Goal: Task Accomplishment & Management: Use online tool/utility

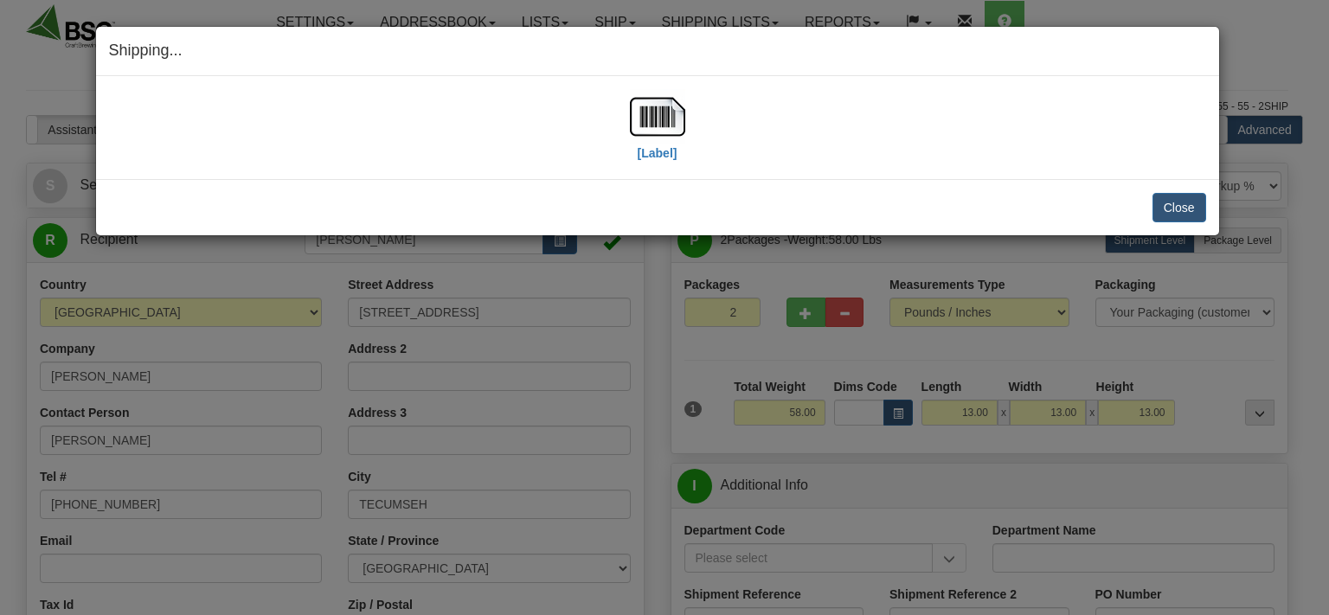
select select "0"
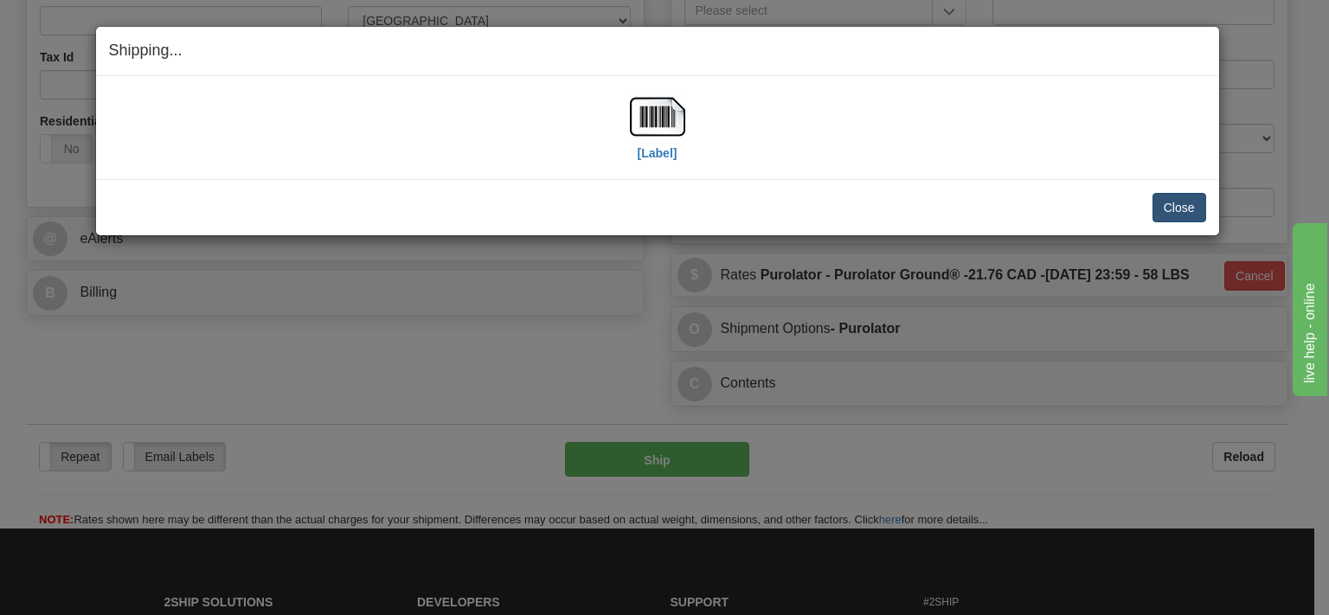
scroll to position [548, 0]
click at [1166, 204] on button "Close" at bounding box center [1180, 207] width 54 height 29
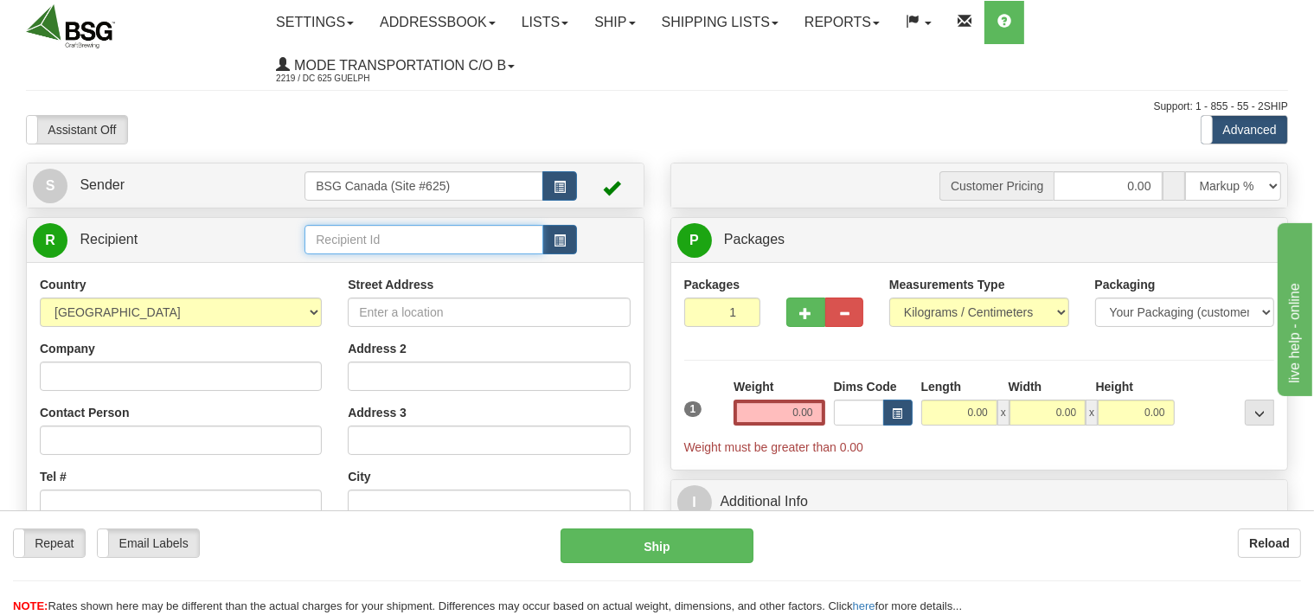
click at [373, 240] on input "text" at bounding box center [424, 239] width 238 height 29
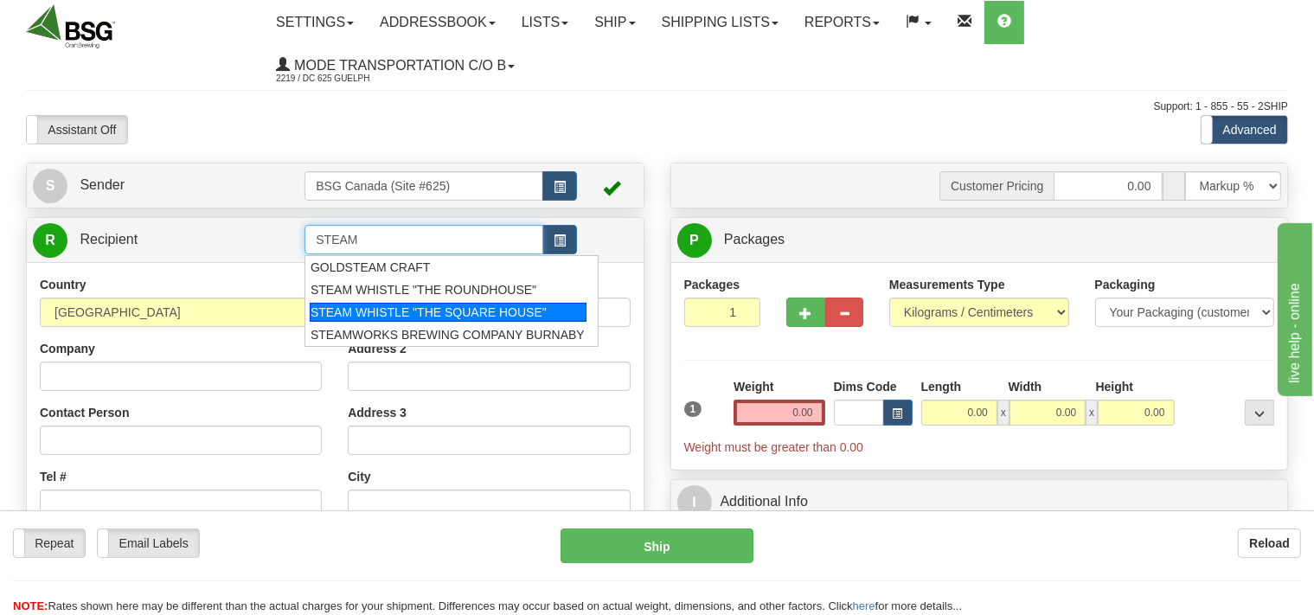
click at [396, 308] on div "STEAM WHISTLE "THE SQUARE HOUSE"" at bounding box center [448, 312] width 277 height 19
type input "STEAM WHISTLE "THE SQUARE HOUSE""
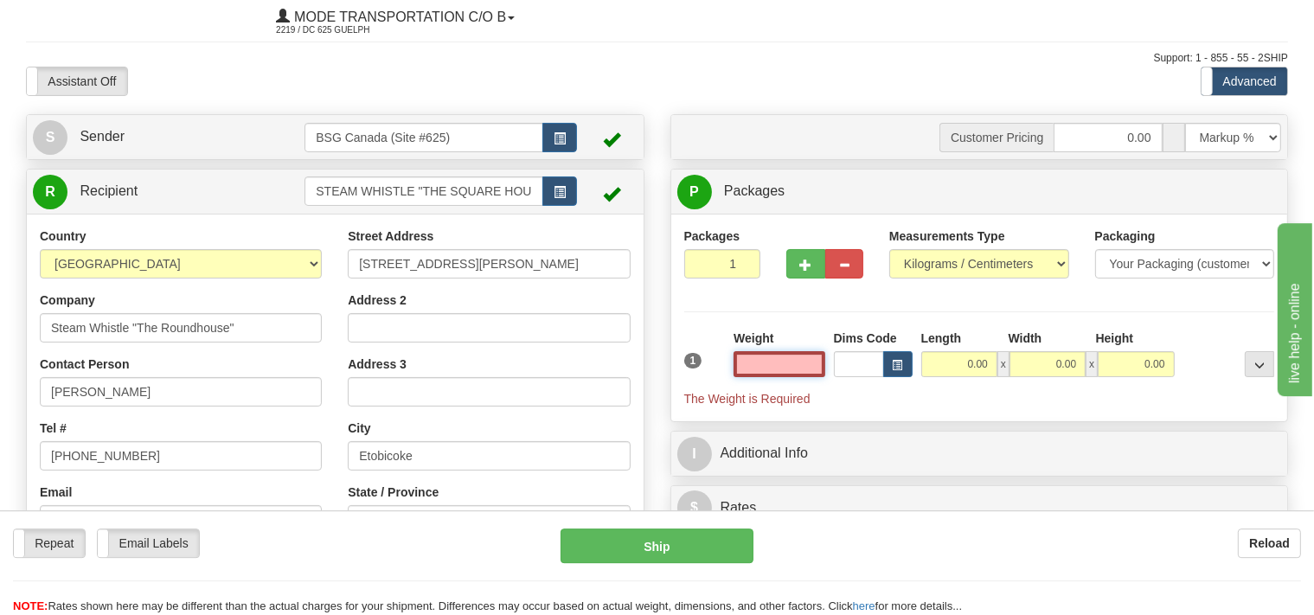
scroll to position [91, 0]
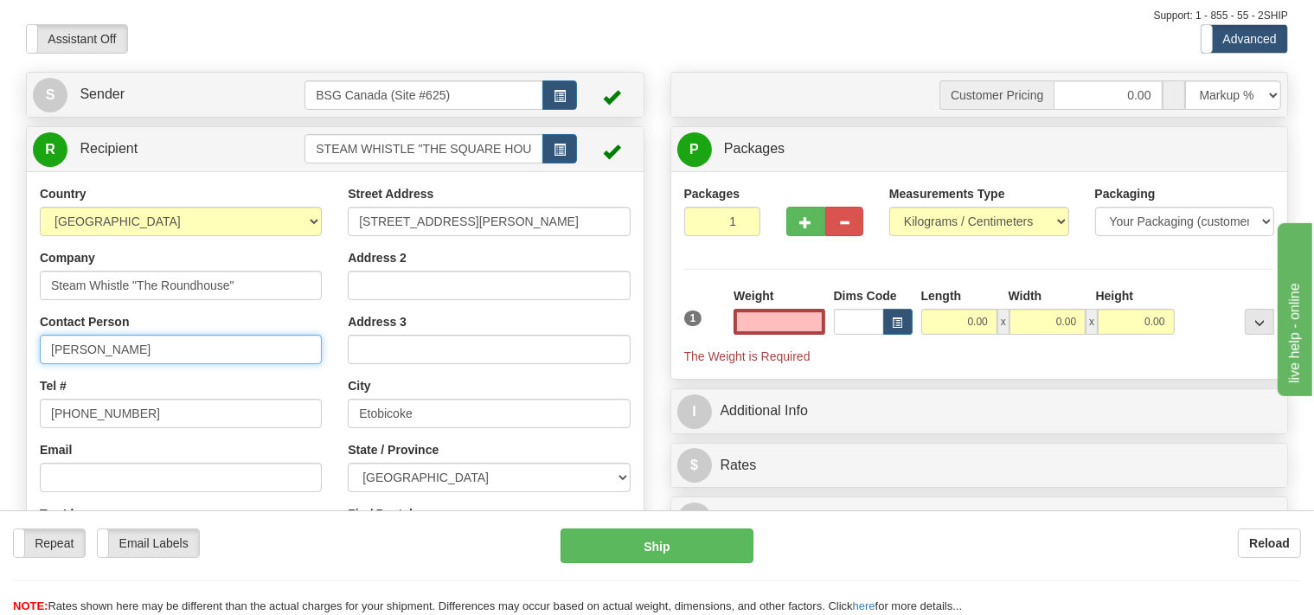
type input "0.00"
drag, startPoint x: 92, startPoint y: 353, endPoint x: 0, endPoint y: 350, distance: 91.8
click at [40, 350] on input "[PERSON_NAME]" at bounding box center [181, 349] width 282 height 29
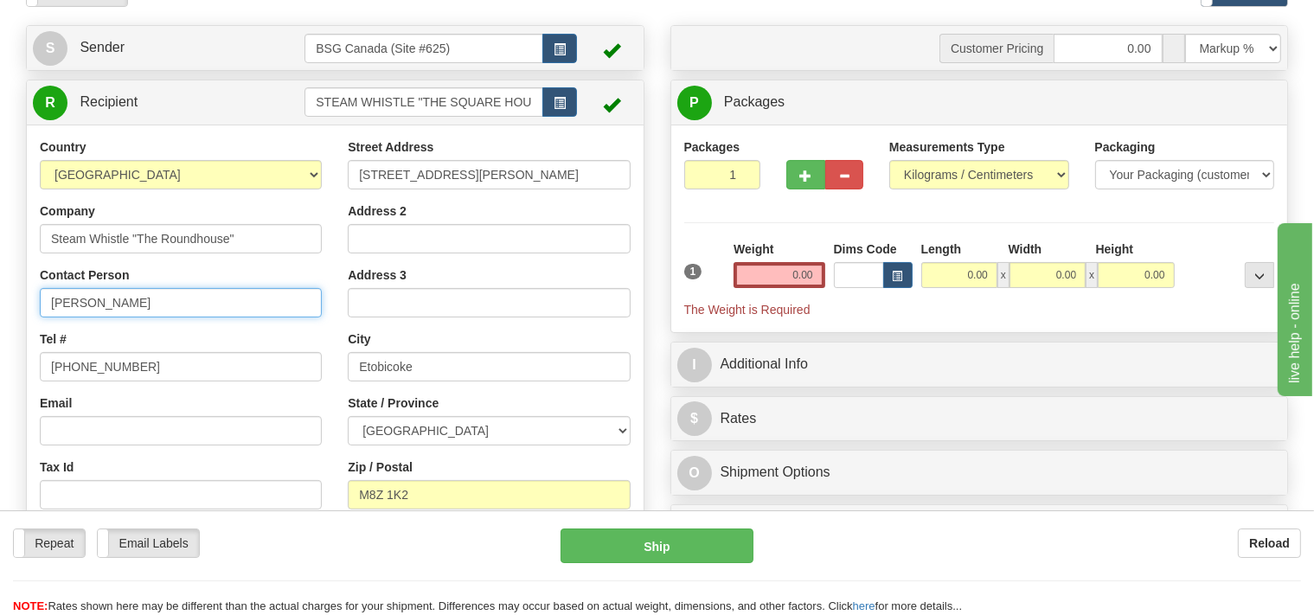
scroll to position [183, 0]
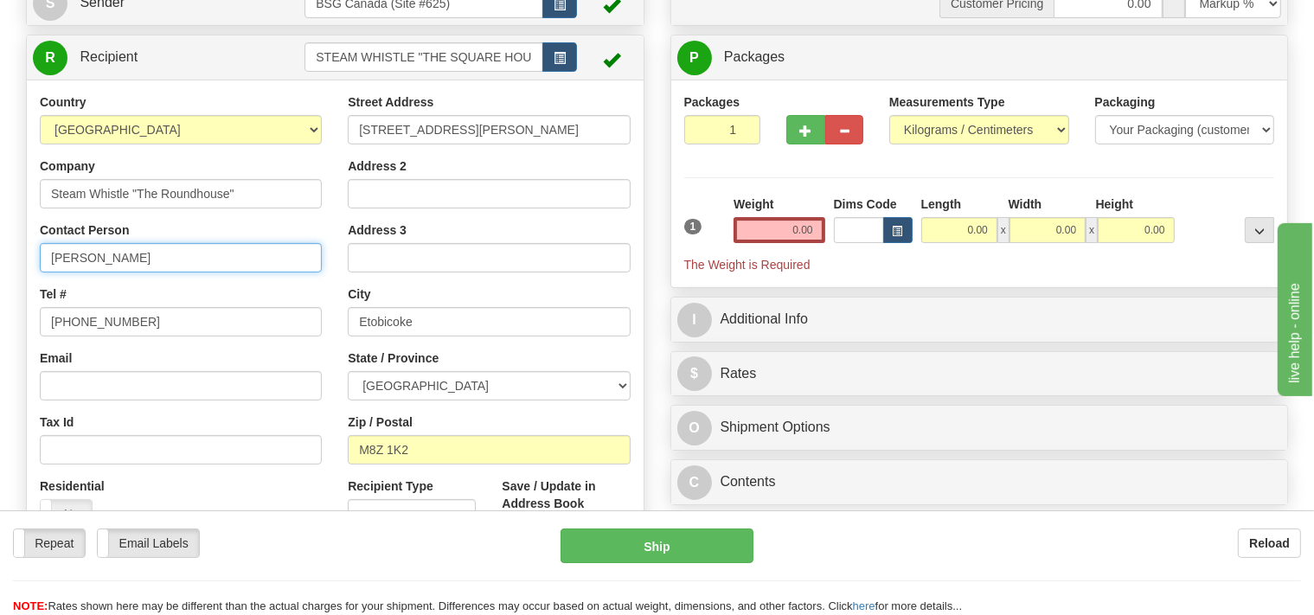
type input "[PERSON_NAME]"
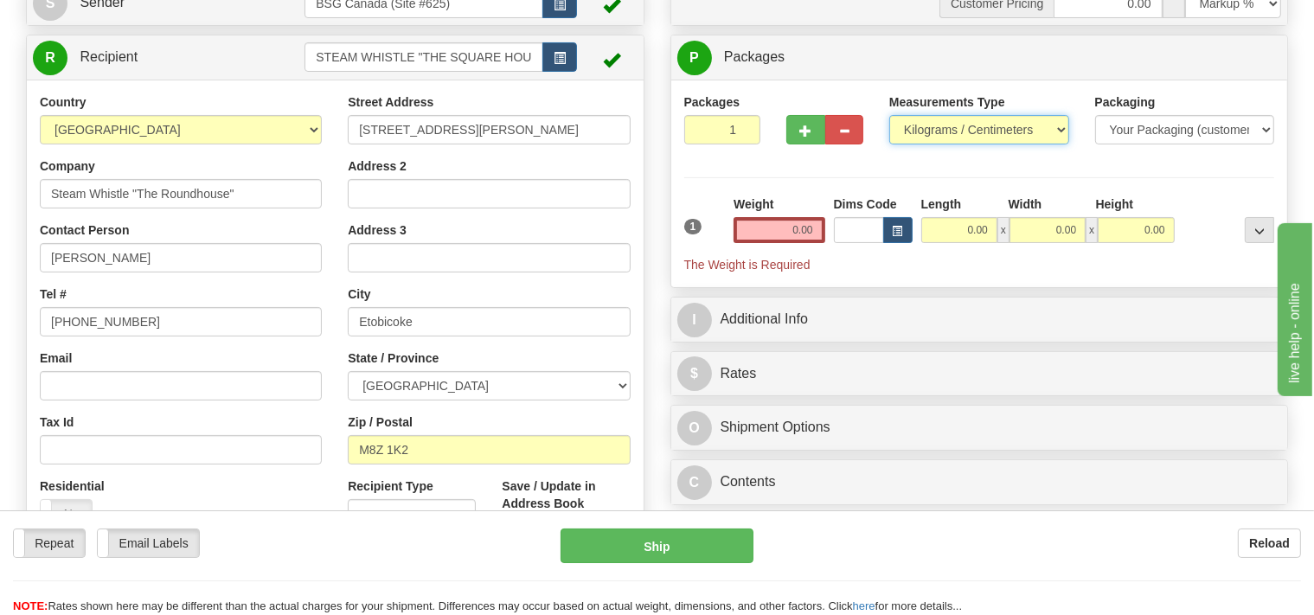
click at [890, 115] on select "Pounds / Inches Kilograms / Centimeters" at bounding box center [980, 129] width 180 height 29
select select "0"
click option "Pounds / Inches" at bounding box center [0, 0] width 0 height 0
click at [787, 227] on input "0.00" at bounding box center [779, 230] width 91 height 26
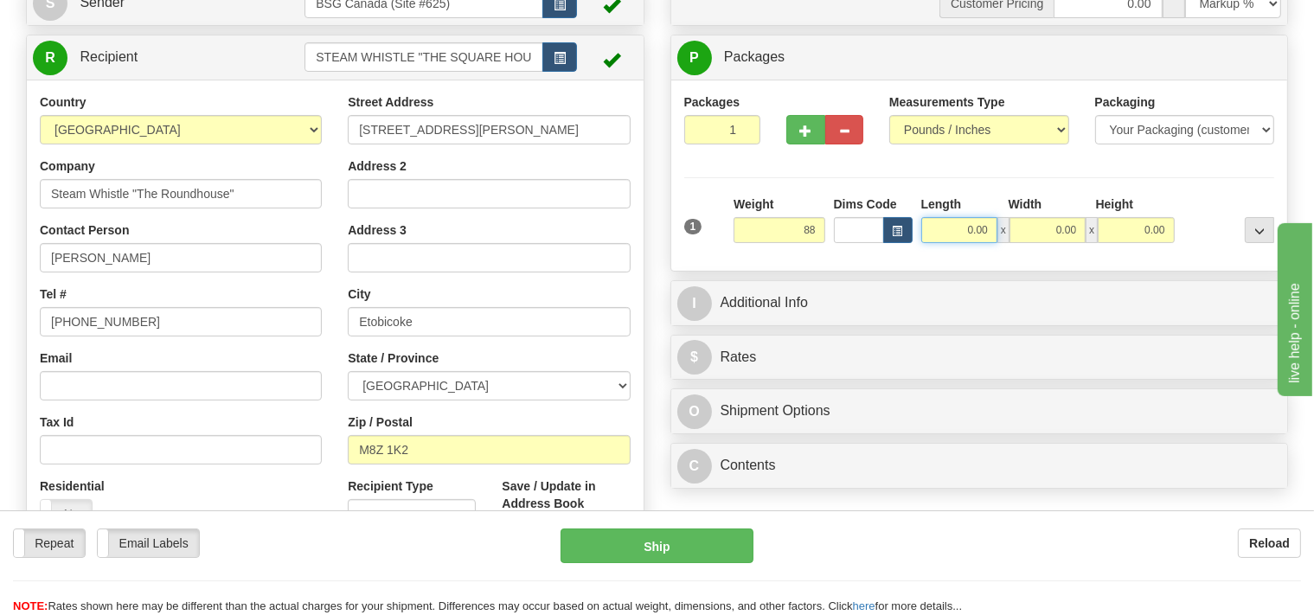
type input "88.00"
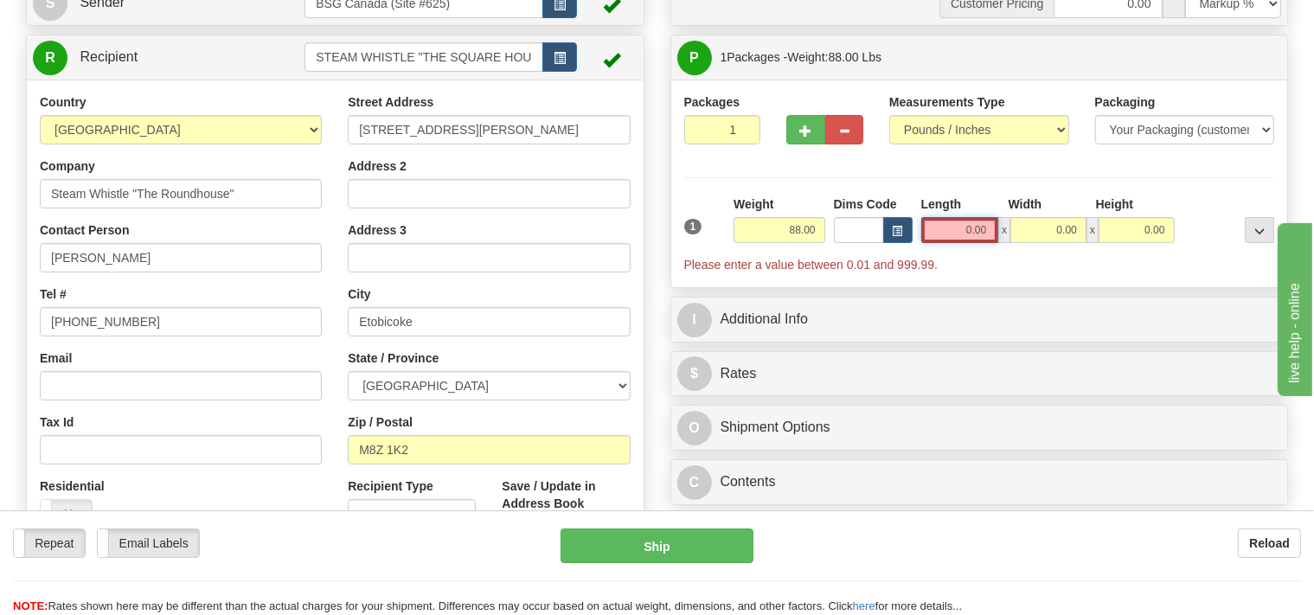
click at [954, 234] on input "0.00" at bounding box center [961, 230] width 78 height 26
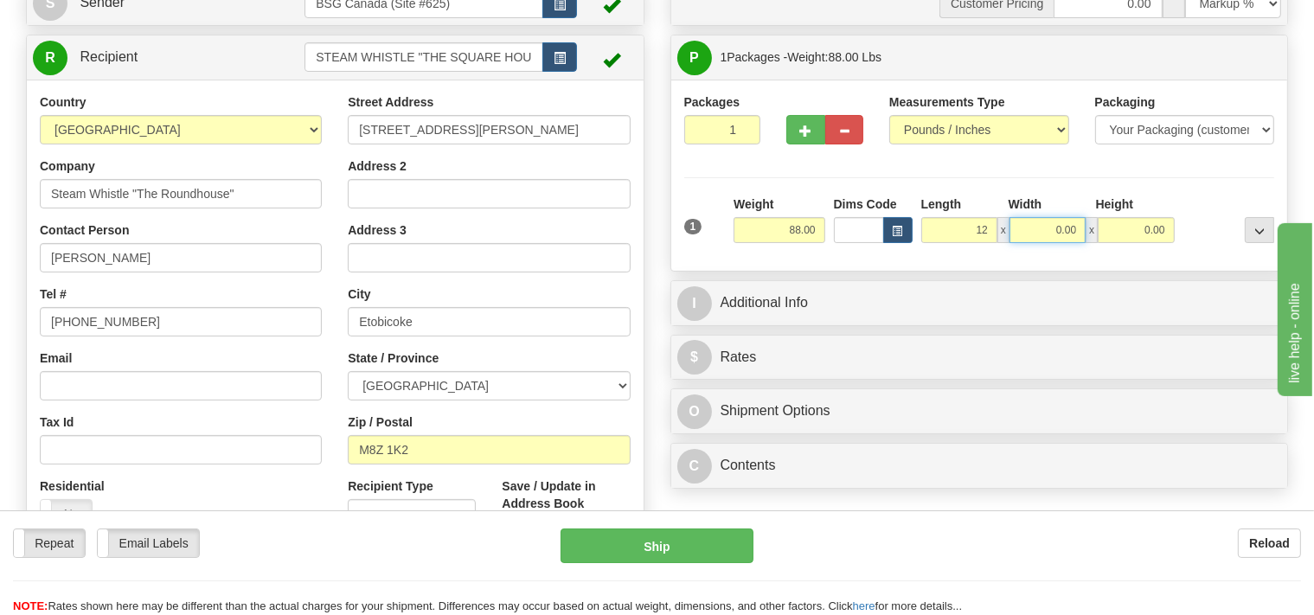
type input "12.00"
click at [1047, 233] on input "0.00" at bounding box center [1048, 230] width 76 height 26
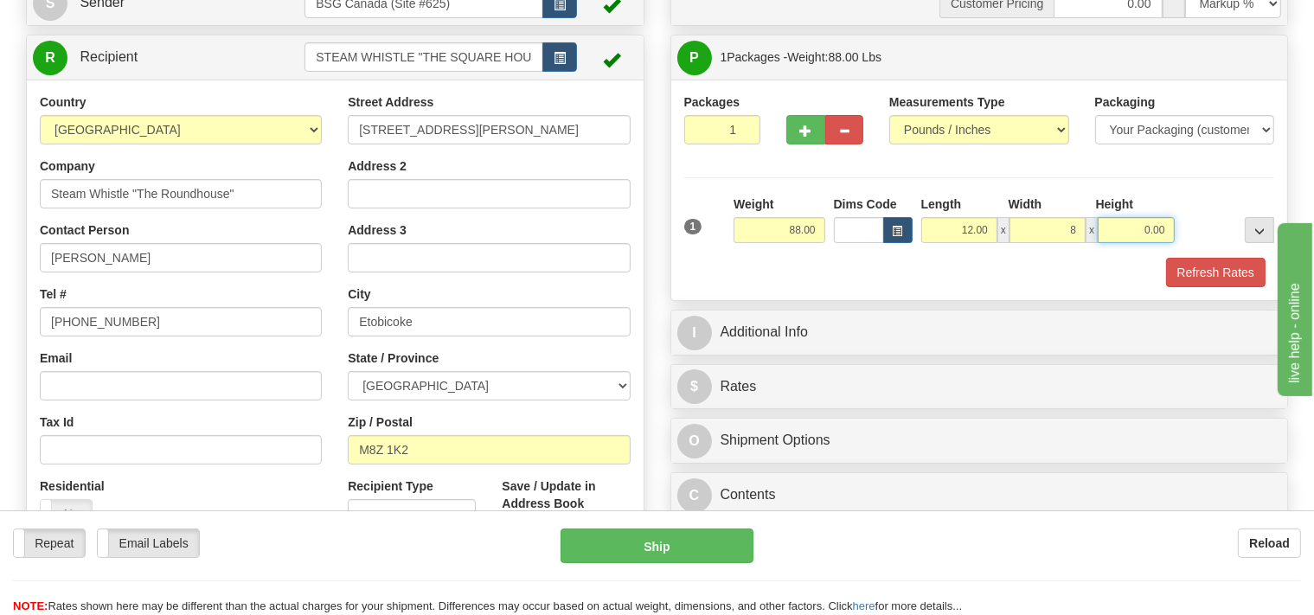
type input "8.00"
click at [1140, 219] on input "0.00" at bounding box center [1136, 230] width 76 height 26
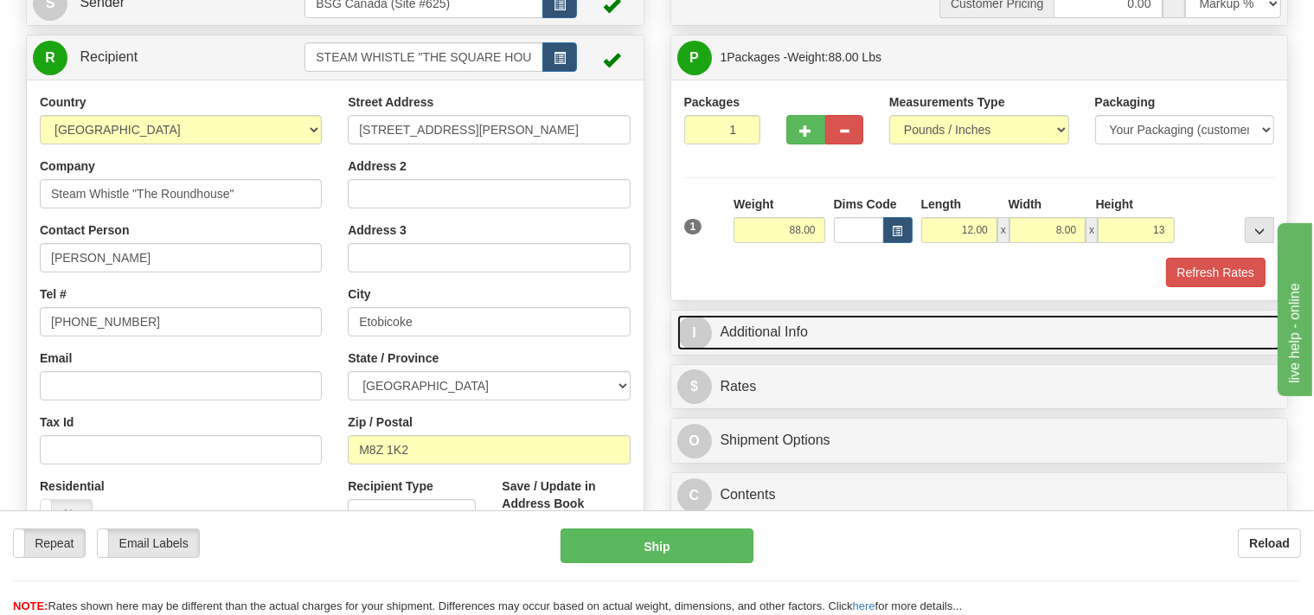
type input "13.00"
click at [808, 322] on link "I Additional Info" at bounding box center [980, 332] width 605 height 35
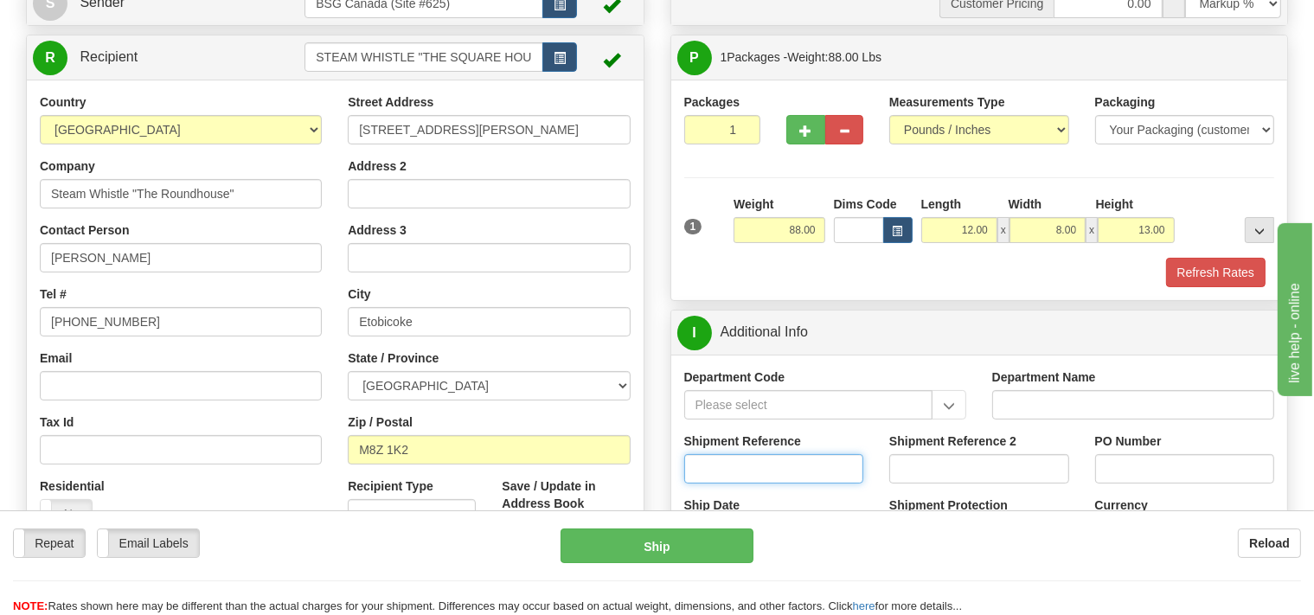
click at [732, 460] on input "Shipment Reference" at bounding box center [774, 468] width 180 height 29
type input "SO170-147097"
click at [744, 123] on input "2" at bounding box center [722, 129] width 77 height 29
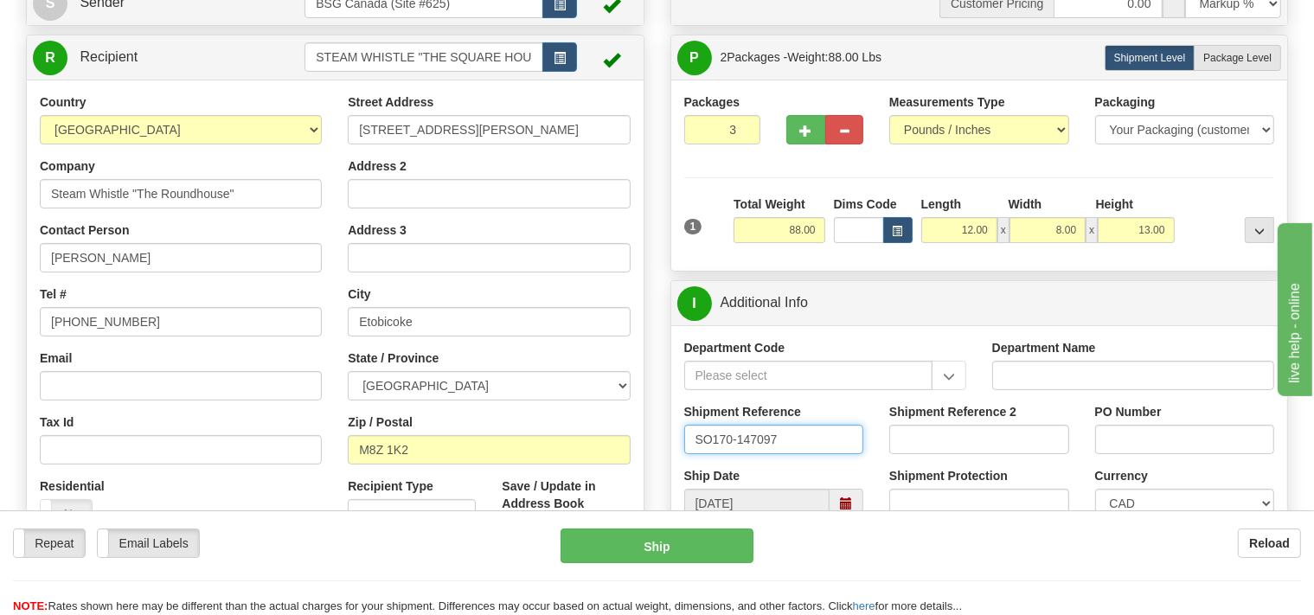
click at [744, 123] on input "3" at bounding box center [722, 129] width 77 height 29
type input "4"
click at [744, 123] on input "4" at bounding box center [722, 129] width 77 height 29
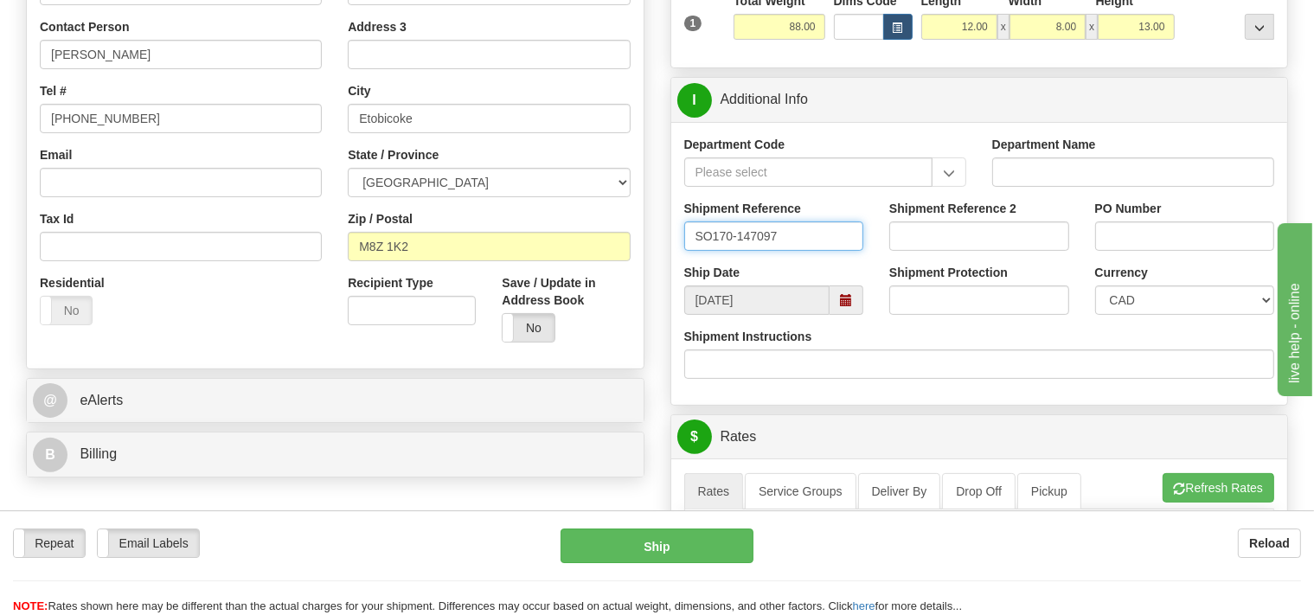
scroll to position [457, 0]
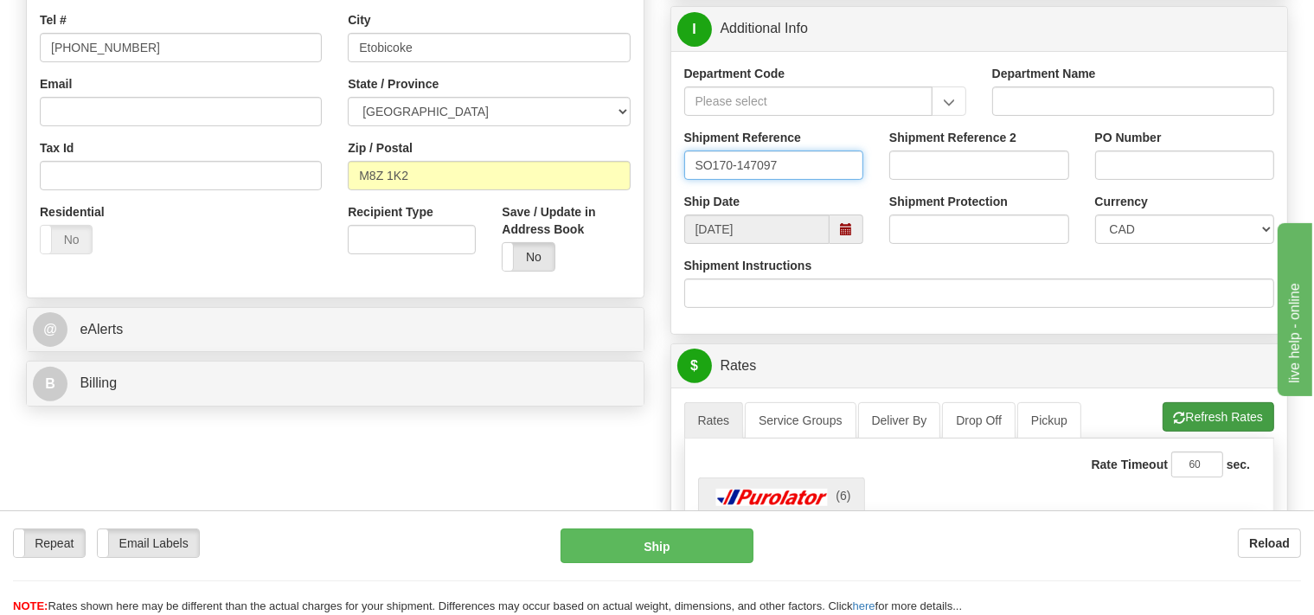
type input "SO170-147097"
drag, startPoint x: 1189, startPoint y: 416, endPoint x: 1155, endPoint y: 385, distance: 45.9
click at [1190, 414] on button "Refresh Rates" at bounding box center [1219, 416] width 112 height 29
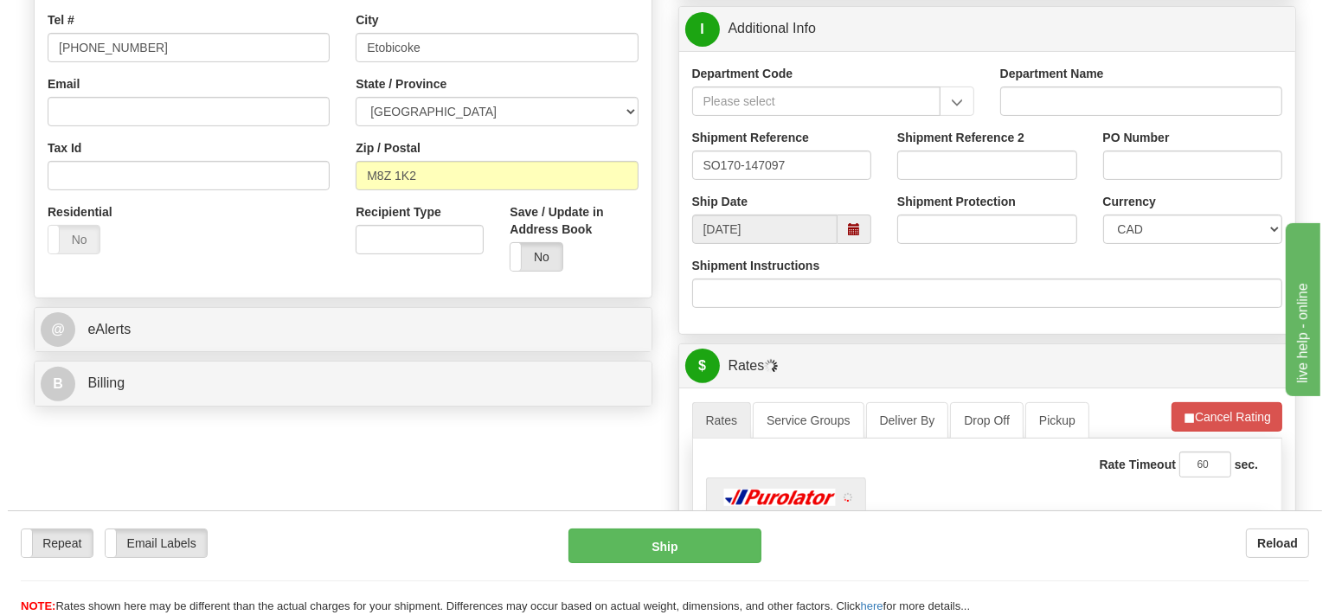
scroll to position [730, 0]
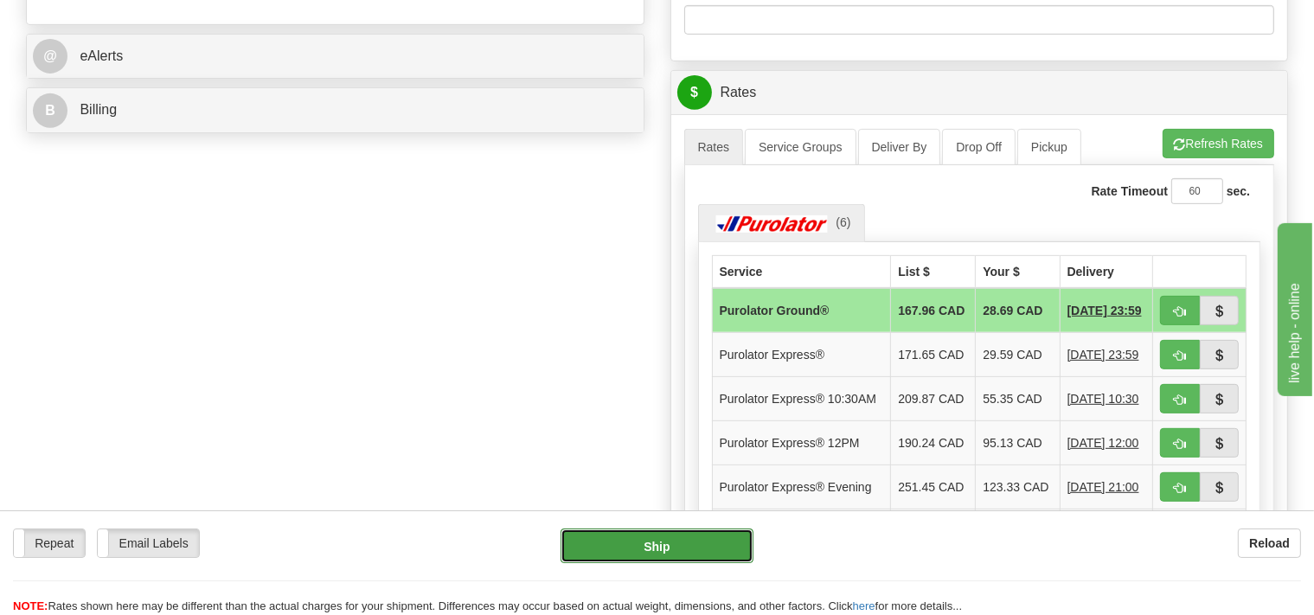
click at [704, 549] on button "Ship" at bounding box center [657, 546] width 193 height 35
type input "260"
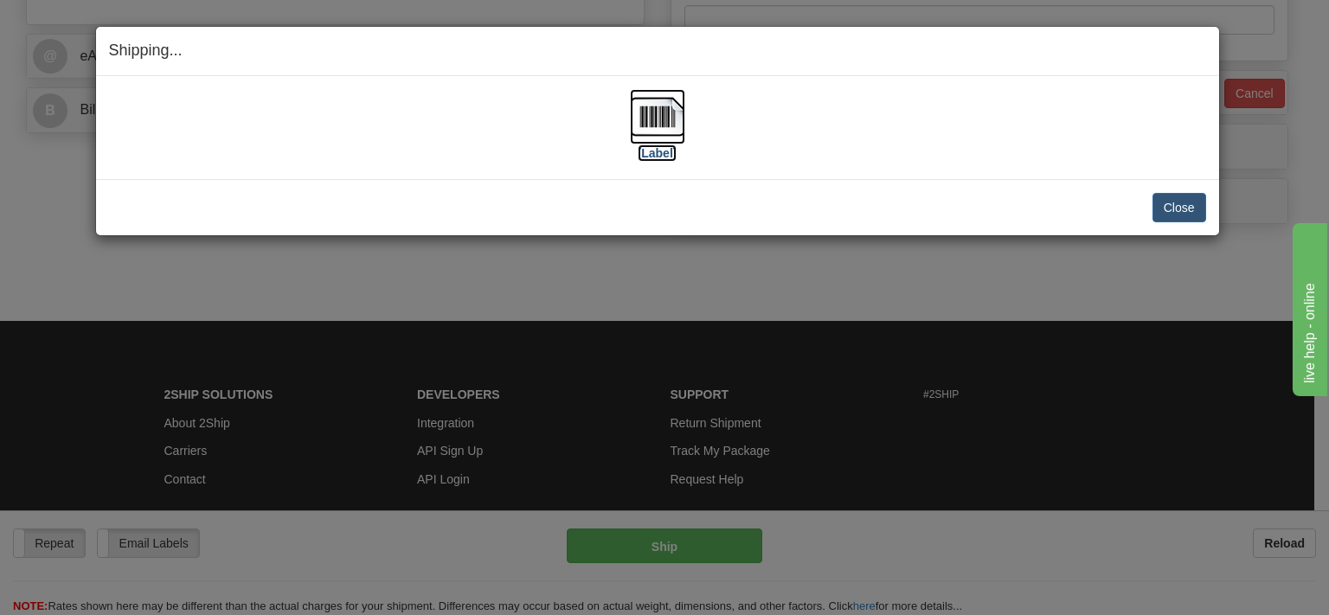
click at [652, 125] on img at bounding box center [657, 116] width 55 height 55
